Goal: Task Accomplishment & Management: Manage account settings

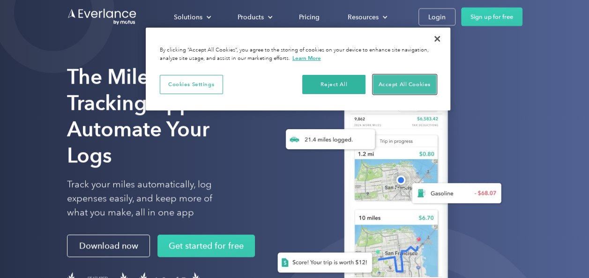
click at [407, 91] on button "Accept All Cookies" at bounding box center [404, 85] width 63 height 20
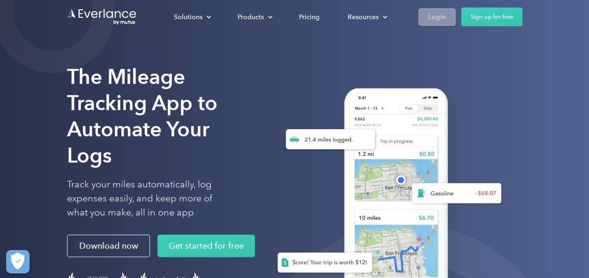
click at [435, 15] on div "Login" at bounding box center [436, 17] width 17 height 12
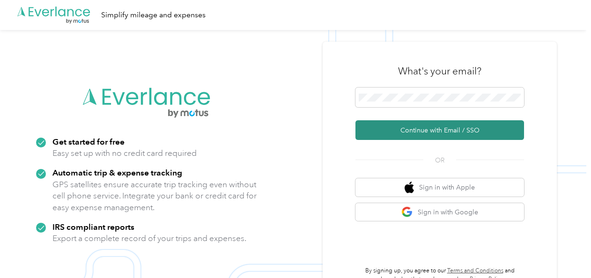
click at [397, 128] on button "Continue with Email / SSO" at bounding box center [439, 130] width 169 height 20
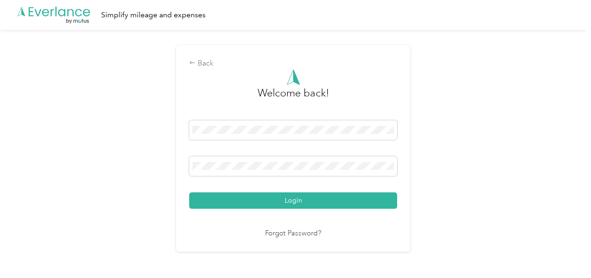
click at [301, 203] on button "Login" at bounding box center [293, 200] width 208 height 16
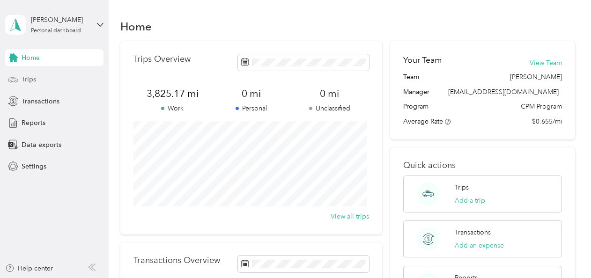
click at [31, 80] on span "Trips" at bounding box center [29, 79] width 15 height 10
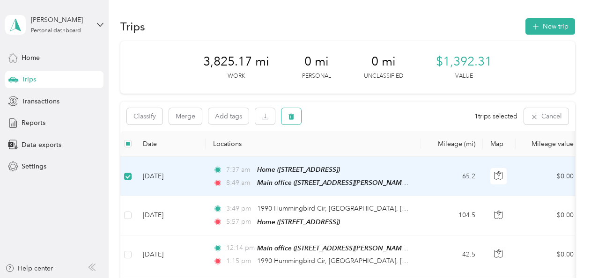
click at [297, 115] on button "button" at bounding box center [291, 116] width 20 height 16
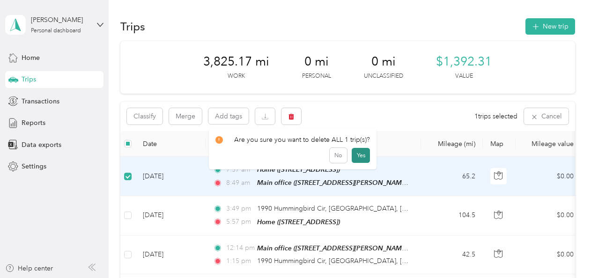
click at [355, 155] on button "Yes" at bounding box center [361, 155] width 18 height 15
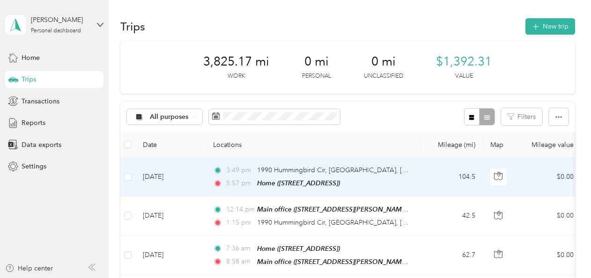
click at [199, 181] on td "Sep 29, 2025" at bounding box center [170, 177] width 70 height 39
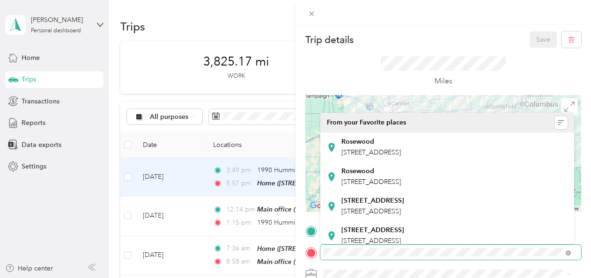
click at [20, 28] on div "Trip details Save This trip cannot be edited because it is either under review,…" at bounding box center [295, 139] width 591 height 278
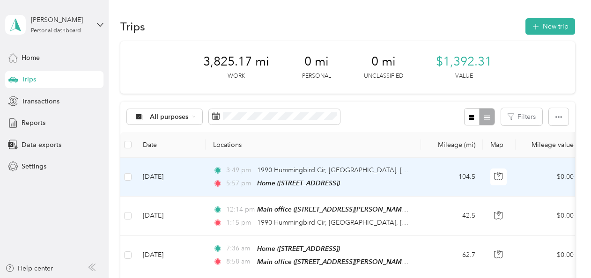
click at [190, 175] on td "Sep 29, 2025" at bounding box center [170, 177] width 70 height 39
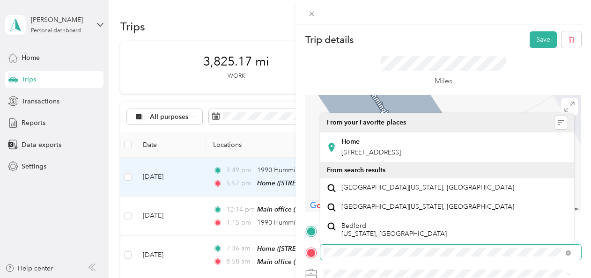
click at [318, 253] on div at bounding box center [443, 252] width 276 height 15
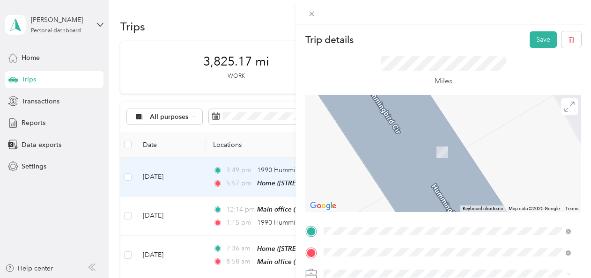
click at [366, 153] on span "2220 Grandview Dr, Ft Mitchell, KY, United States , 41017, Fort Mitchell, KY, U…" at bounding box center [422, 152] width 163 height 8
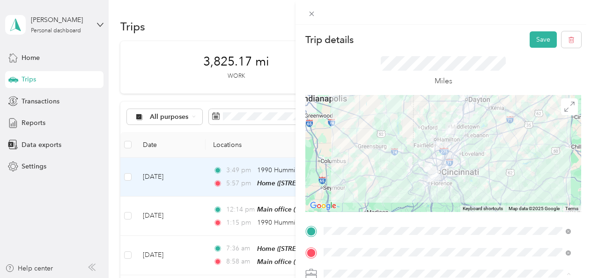
click at [352, 238] on span "Flagship Communities" at bounding box center [360, 241] width 66 height 8
click at [530, 36] on button "Save" at bounding box center [543, 39] width 27 height 16
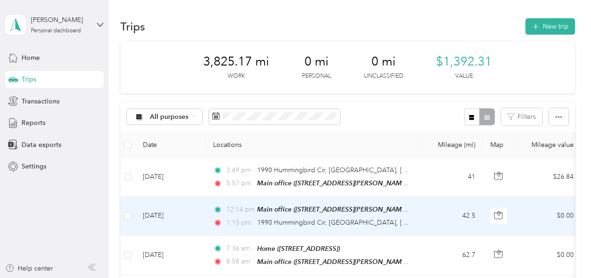
click at [193, 216] on td "Sep 29, 2025" at bounding box center [170, 216] width 70 height 39
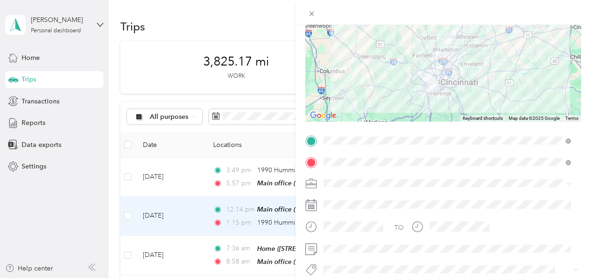
scroll to position [94, 0]
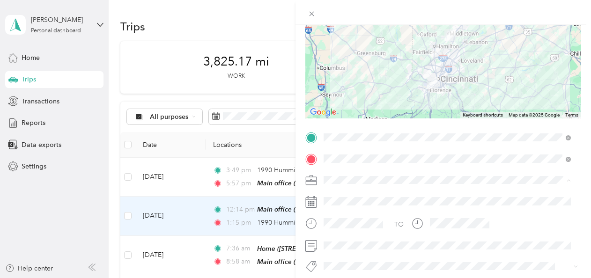
click at [333, 193] on span "Flagship Communities" at bounding box center [360, 196] width 66 height 8
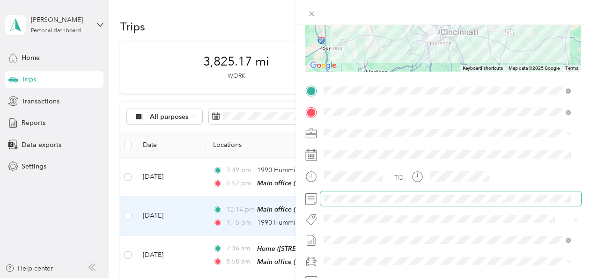
scroll to position [0, 0]
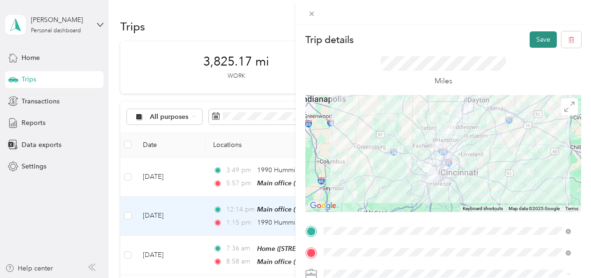
click at [537, 38] on button "Save" at bounding box center [543, 39] width 27 height 16
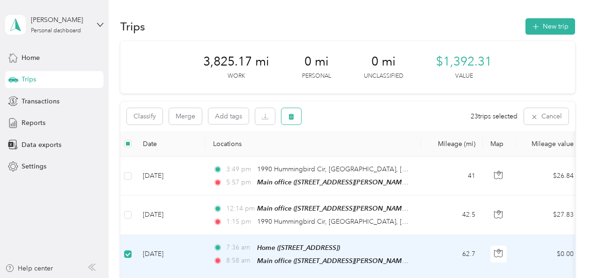
click at [292, 115] on icon "button" at bounding box center [292, 117] width 6 height 6
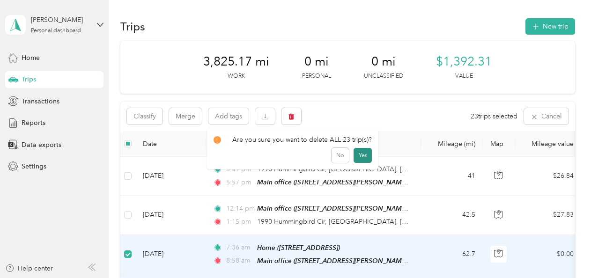
click at [359, 156] on button "Yes" at bounding box center [363, 155] width 18 height 15
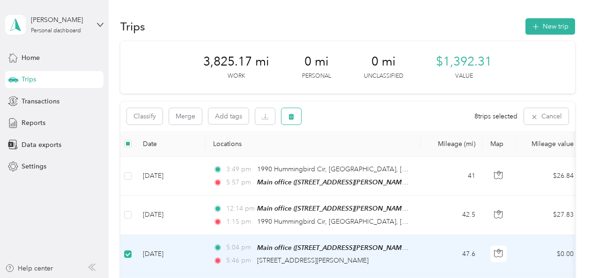
click at [295, 116] on button "button" at bounding box center [291, 116] width 20 height 16
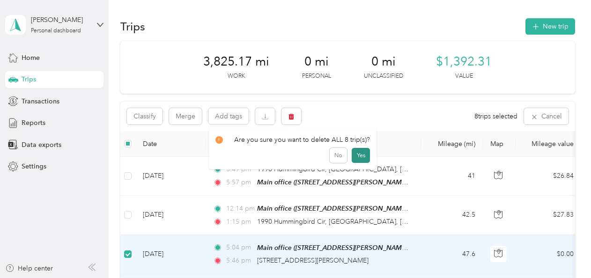
click at [359, 157] on button "Yes" at bounding box center [361, 155] width 18 height 15
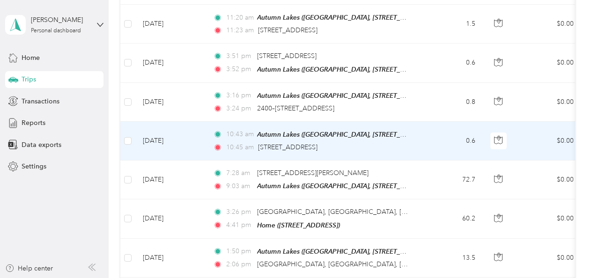
scroll to position [468, 0]
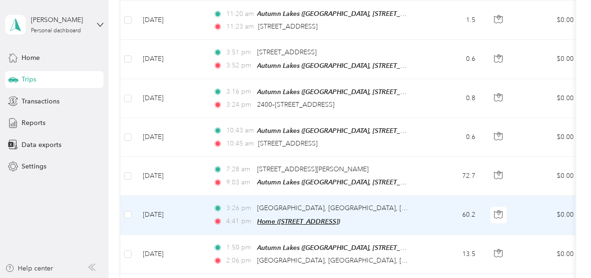
click at [268, 218] on span "Home (2549 New Hope Rd, Bedford, KY, United States , Bedford, KY)" at bounding box center [298, 221] width 83 height 7
click at [194, 214] on td "Sep 3, 2025" at bounding box center [170, 215] width 70 height 39
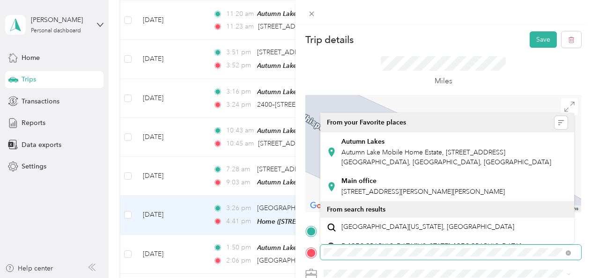
click at [321, 248] on span at bounding box center [450, 252] width 261 height 15
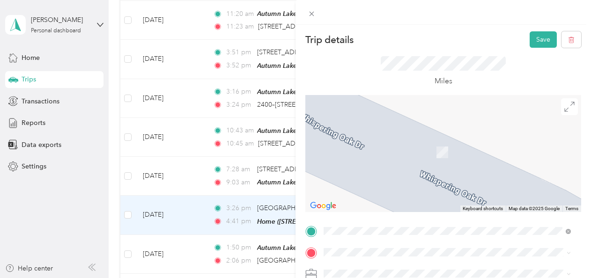
click at [360, 136] on span "160 Park Drive La Grange, Kentucky 40031, United States" at bounding box center [388, 136] width 94 height 8
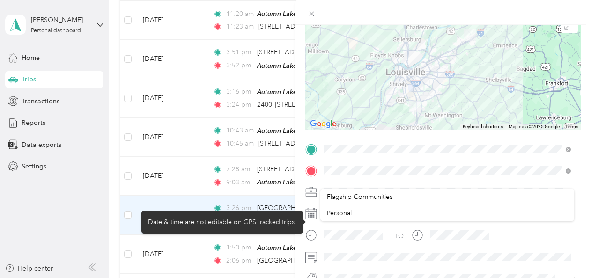
scroll to position [94, 0]
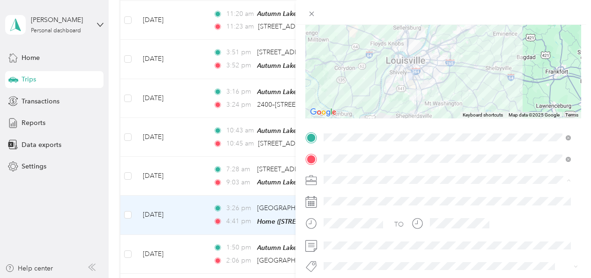
click at [343, 193] on span "Flagship Communities" at bounding box center [360, 196] width 66 height 8
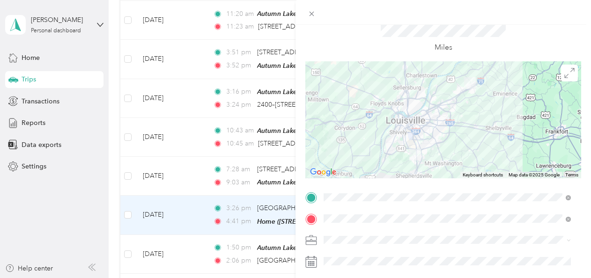
scroll to position [0, 0]
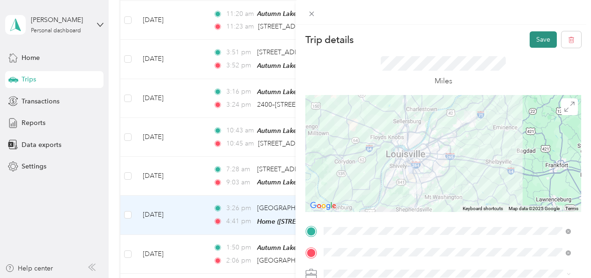
click at [536, 37] on button "Save" at bounding box center [543, 39] width 27 height 16
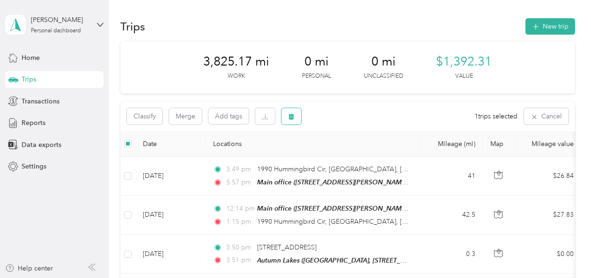
click at [290, 114] on icon "button" at bounding box center [291, 116] width 7 height 7
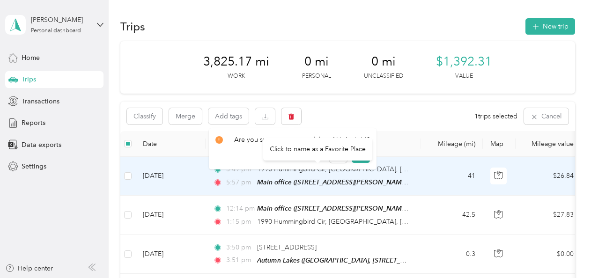
click at [363, 155] on div "Click to name as a Favorite Place" at bounding box center [317, 149] width 109 height 23
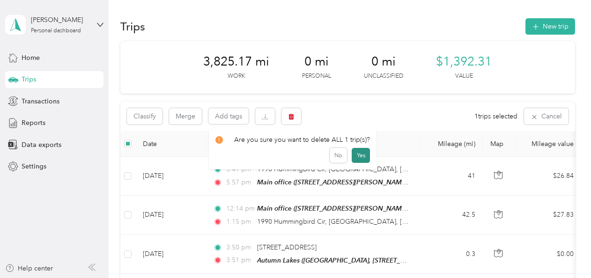
click at [357, 155] on button "Yes" at bounding box center [361, 155] width 18 height 15
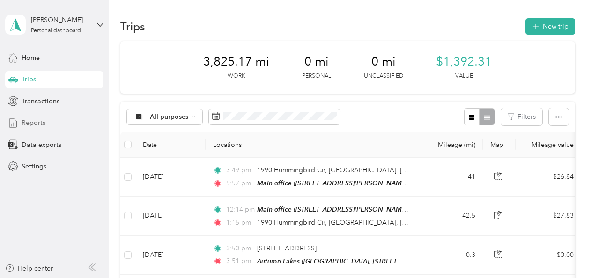
click at [31, 121] on span "Reports" at bounding box center [34, 123] width 24 height 10
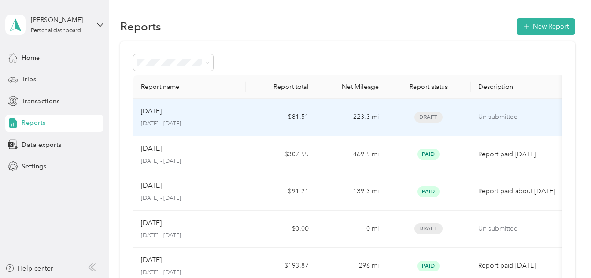
click at [199, 114] on div "Sep 2025" at bounding box center [189, 111] width 97 height 10
